Goal: Information Seeking & Learning: Learn about a topic

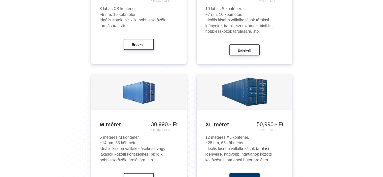
scroll to position [550, 0]
click at [78, 112] on ul "XS méret 20,990.- Ft /Hónap + ÁFA 23,990.- Ft /Hónap + ÁFA 28,990.- Ft /Hónap +…" at bounding box center [191, 144] width 264 height 397
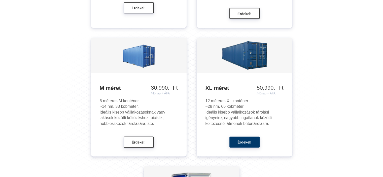
scroll to position [572, 0]
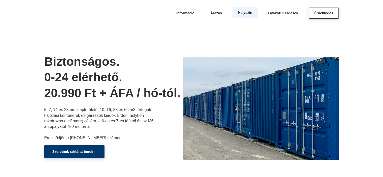
click at [258, 14] on link "Helyszín" at bounding box center [244, 12] width 25 height 11
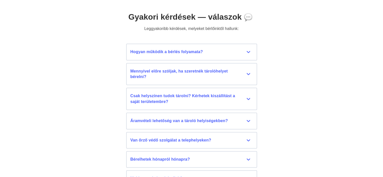
scroll to position [2234, 0]
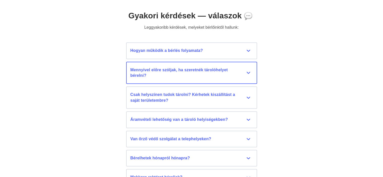
click at [150, 75] on div "Mennyivel előre szóljak, ha szeretnék tárolóhelyet bérelni?" at bounding box center [191, 72] width 122 height 11
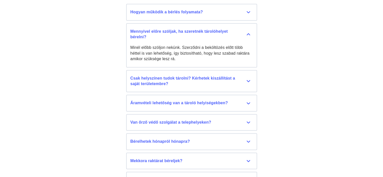
scroll to position [2275, 0]
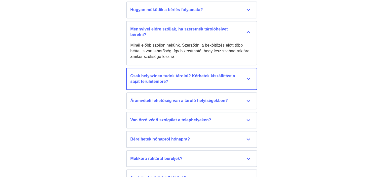
click at [151, 80] on div "Csak helyszínen tudok tárolni? Kérhetek kiszállítást a saját területembre?" at bounding box center [191, 78] width 122 height 11
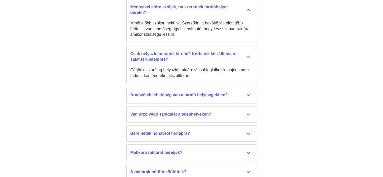
scroll to position [2298, 0]
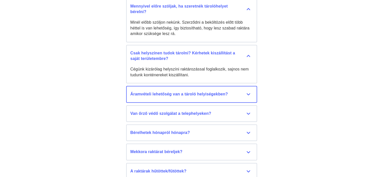
click at [145, 88] on button "Áramvételi lehetőség van a tároló helyiségekben? Jelenleg áramvételi lehetőség …" at bounding box center [191, 94] width 131 height 17
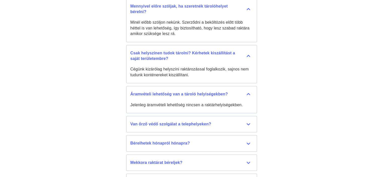
scroll to position [2330, 0]
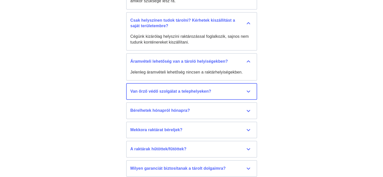
click at [154, 92] on div "Van őrző védő szolgálat a telephelyeken?" at bounding box center [191, 92] width 122 height 6
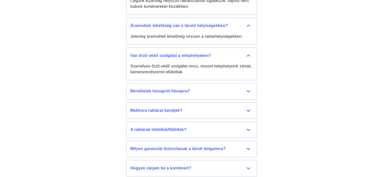
scroll to position [2367, 0]
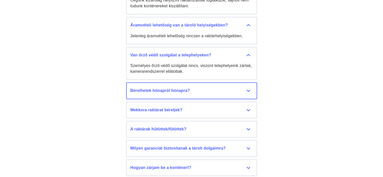
click at [161, 89] on div "Bérelhetek hónapról hónapra?" at bounding box center [191, 91] width 122 height 6
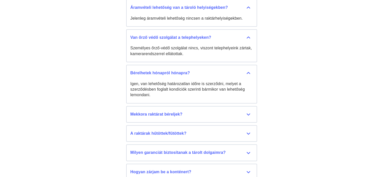
scroll to position [2390, 0]
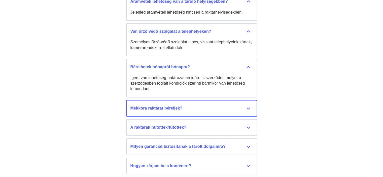
click at [167, 107] on div "Mekkora raktárat béreljek?" at bounding box center [191, 109] width 122 height 6
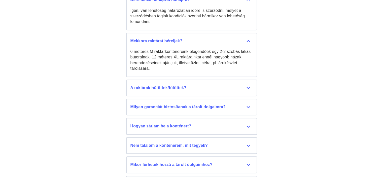
scroll to position [2458, 0]
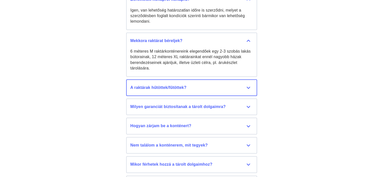
click at [153, 85] on div "A raktárak hűtöttek/fűtöttek?" at bounding box center [191, 88] width 122 height 6
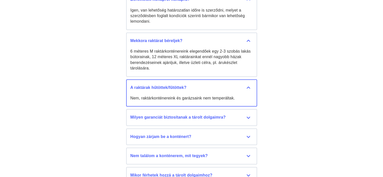
click at [153, 85] on div "A raktárak hűtöttek/fűtöttek?" at bounding box center [191, 88] width 122 height 6
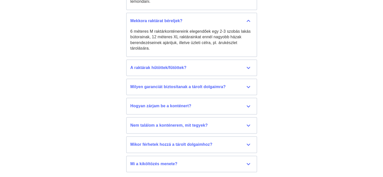
scroll to position [2478, 0]
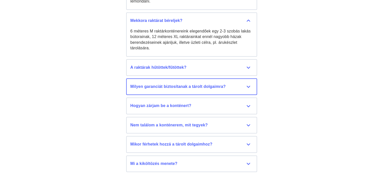
click at [149, 89] on button "Milyen garanciát biztosítanak a tárolt dolgaimra? Az Érdraktár Kft. nem tudja g…" at bounding box center [191, 86] width 131 height 17
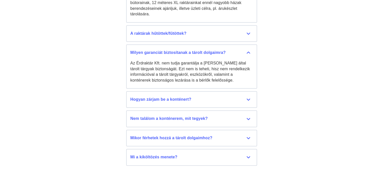
scroll to position [2512, 0]
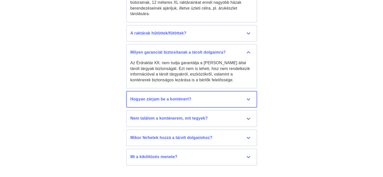
click at [138, 99] on div "Hogyan zárjam be a konténert?" at bounding box center [191, 99] width 122 height 6
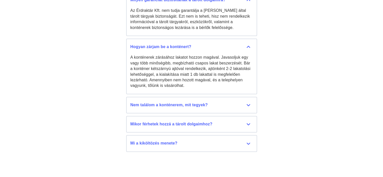
scroll to position [2576, 0]
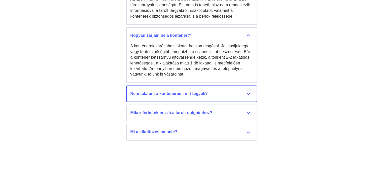
click at [148, 91] on div "Nem találom a konténerem, mit tegyek?" at bounding box center [191, 94] width 122 height 6
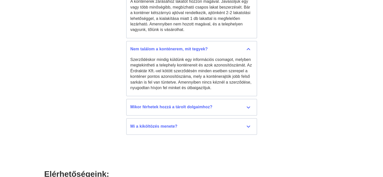
scroll to position [2621, 0]
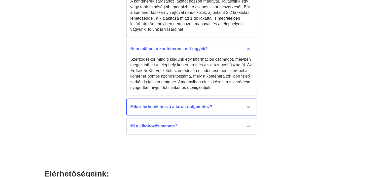
click at [163, 105] on div "Mikor férhetek hozzá a tárolt dolgaimhoz?" at bounding box center [191, 107] width 122 height 6
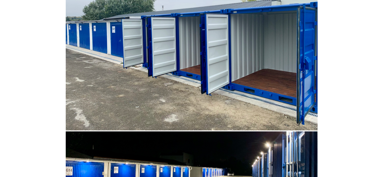
scroll to position [1634, 0]
